Goal: Information Seeking & Learning: Learn about a topic

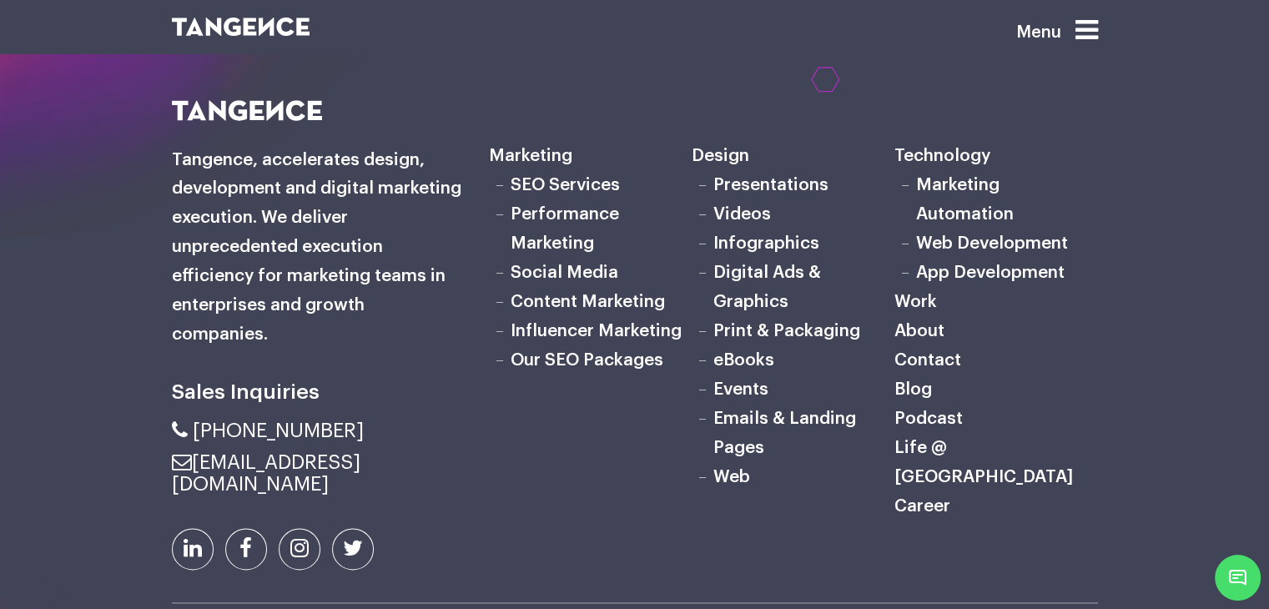
scroll to position [2310, 0]
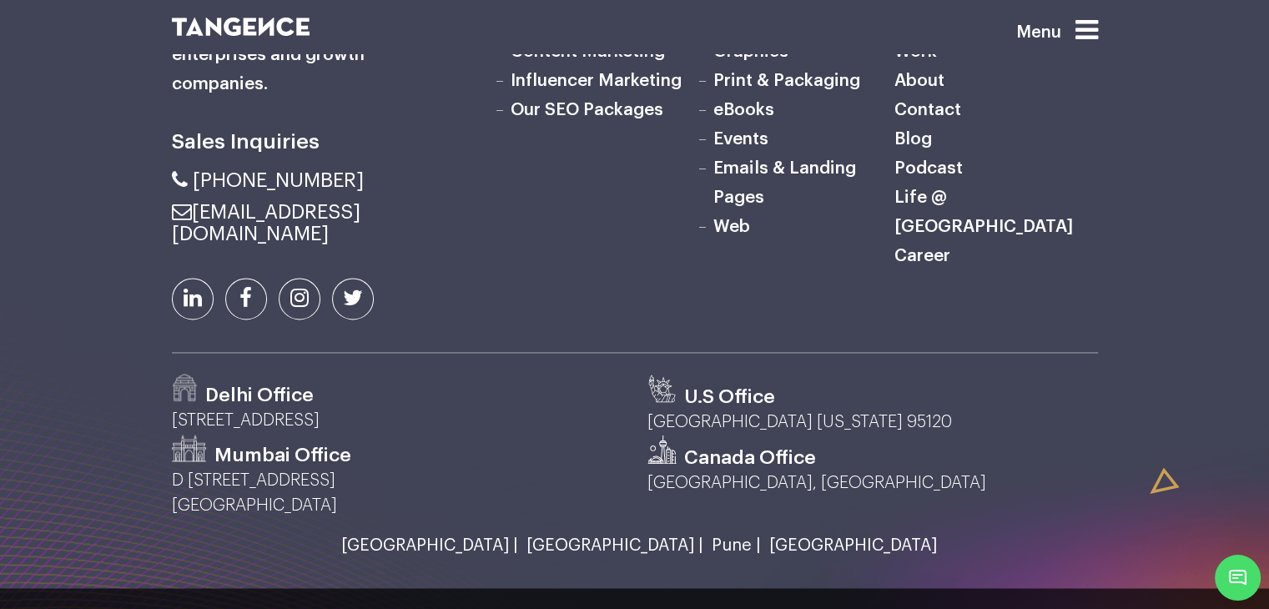
click at [928, 89] on link "About" at bounding box center [919, 81] width 50 height 18
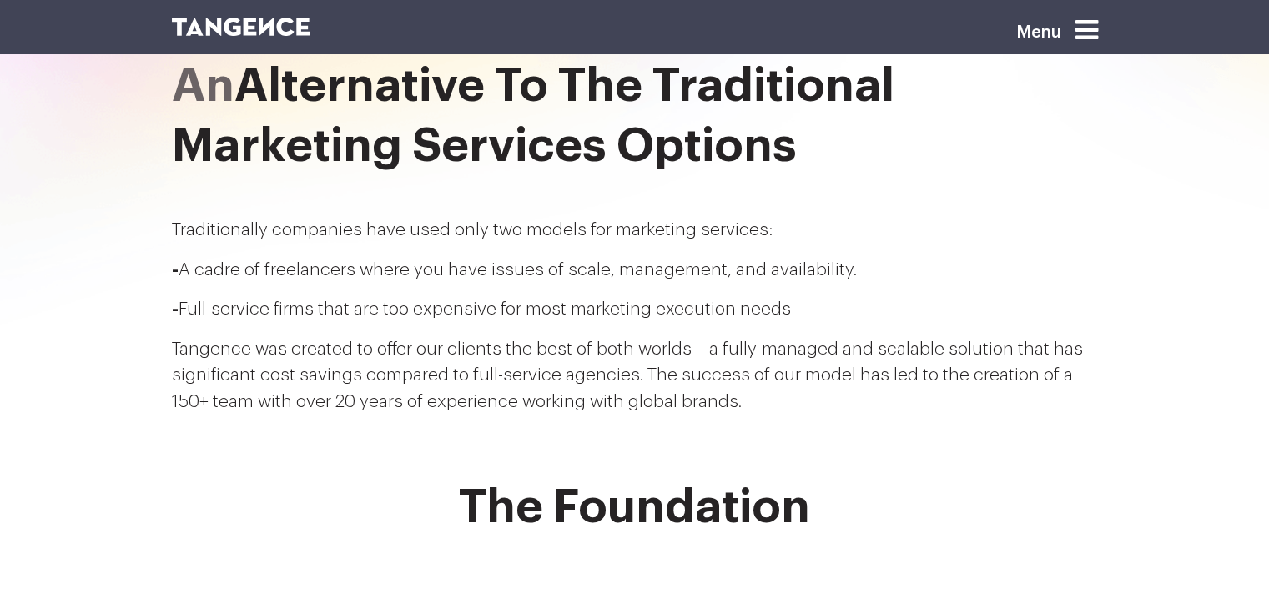
scroll to position [250, 0]
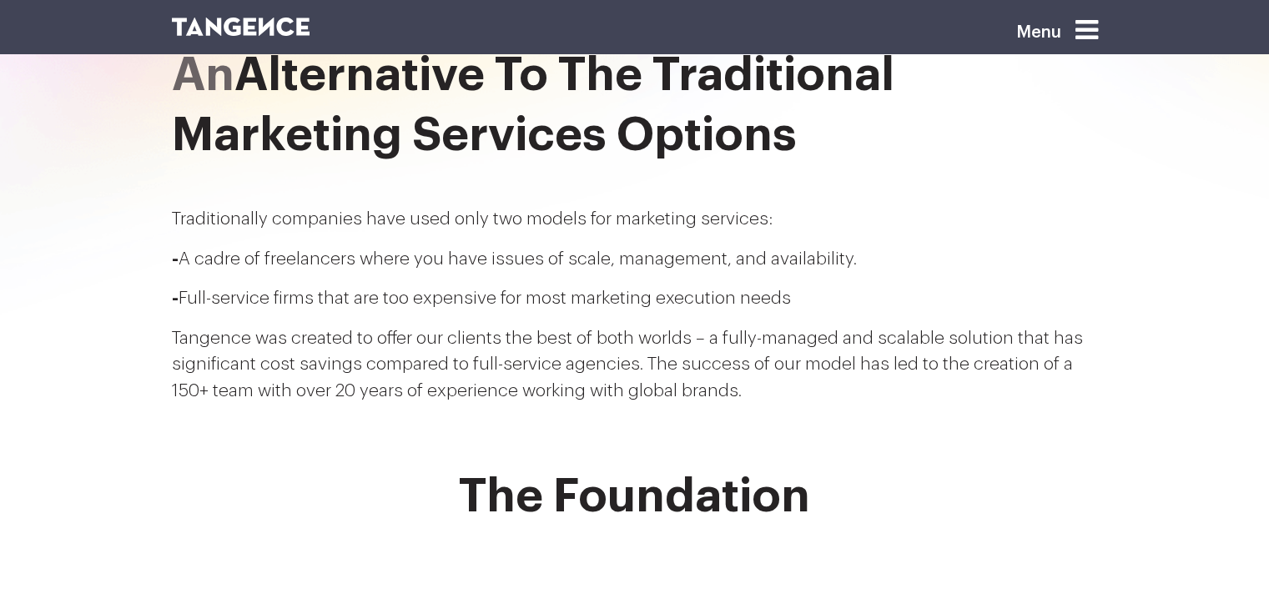
click at [771, 345] on p "Tangence was created to offer our clients the best of both worlds – a fully-man…" at bounding box center [635, 364] width 926 height 79
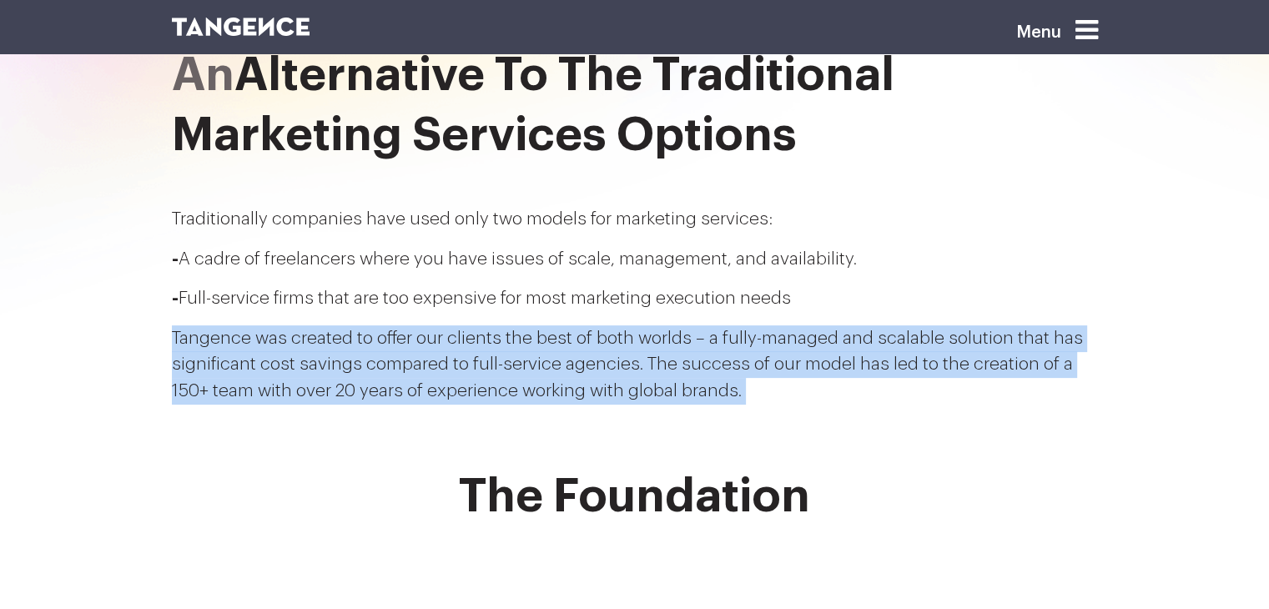
click at [771, 345] on p "Tangence was created to offer our clients the best of both worlds – a fully-man…" at bounding box center [635, 364] width 926 height 79
copy div "Tangence was created to offer our clients the best of both worlds – a fully-man…"
